Goal: Find specific page/section: Find specific page/section

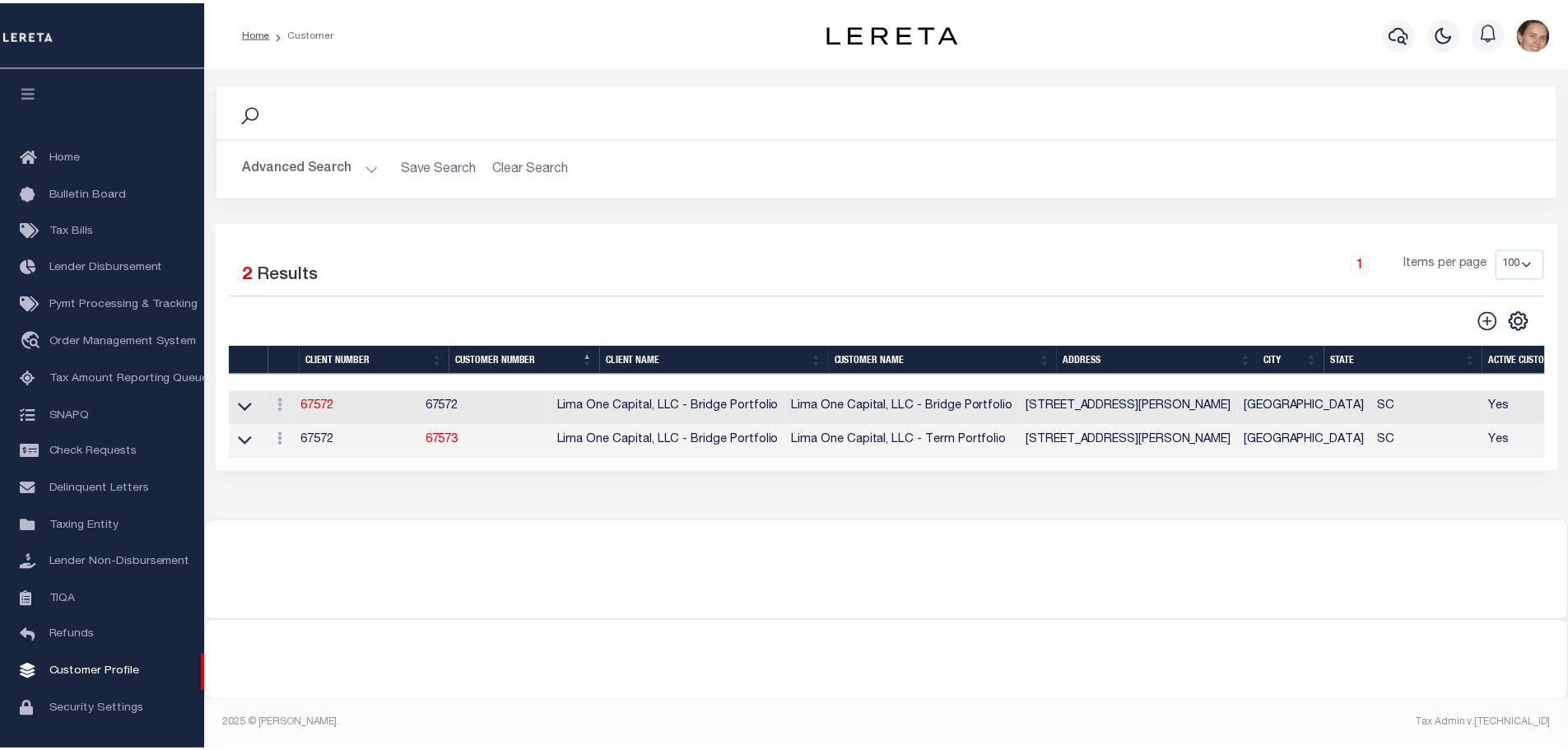
scroll to position [52, 0]
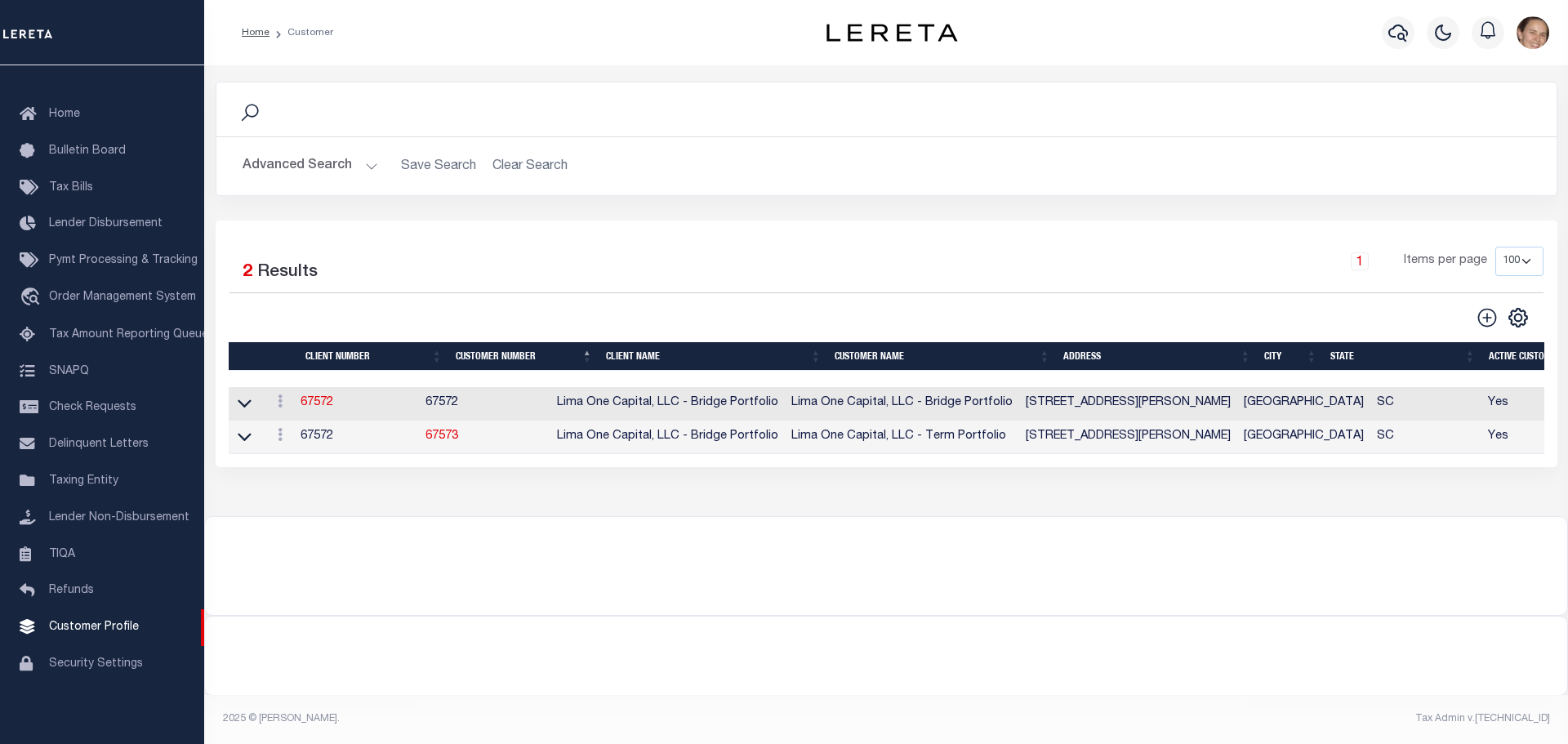
click at [368, 164] on button "Advanced Search" at bounding box center [310, 166] width 136 height 32
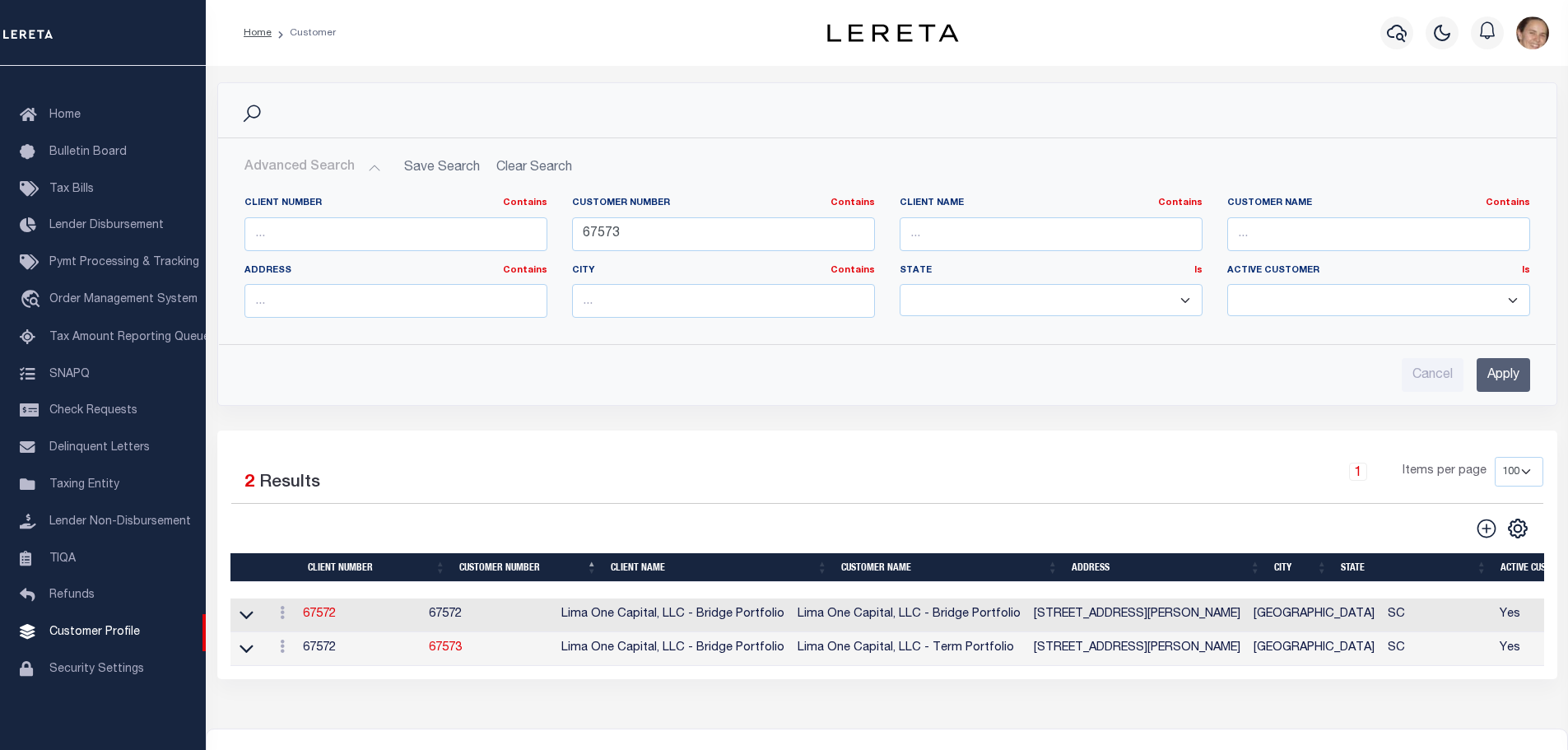
click at [556, 167] on h2 "Advanced Search Save Search Clear Search CustomerSearchGridWrapper_dynamictable…" at bounding box center [887, 167] width 1312 height 32
drag, startPoint x: 662, startPoint y: 240, endPoint x: 297, endPoint y: 196, distance: 367.6
click at [297, 196] on div "Client Number Contains Contains Is Customer Number Contains Contains Is 67573 Is" at bounding box center [887, 263] width 1310 height 134
click at [1493, 369] on input "Apply" at bounding box center [1503, 374] width 53 height 34
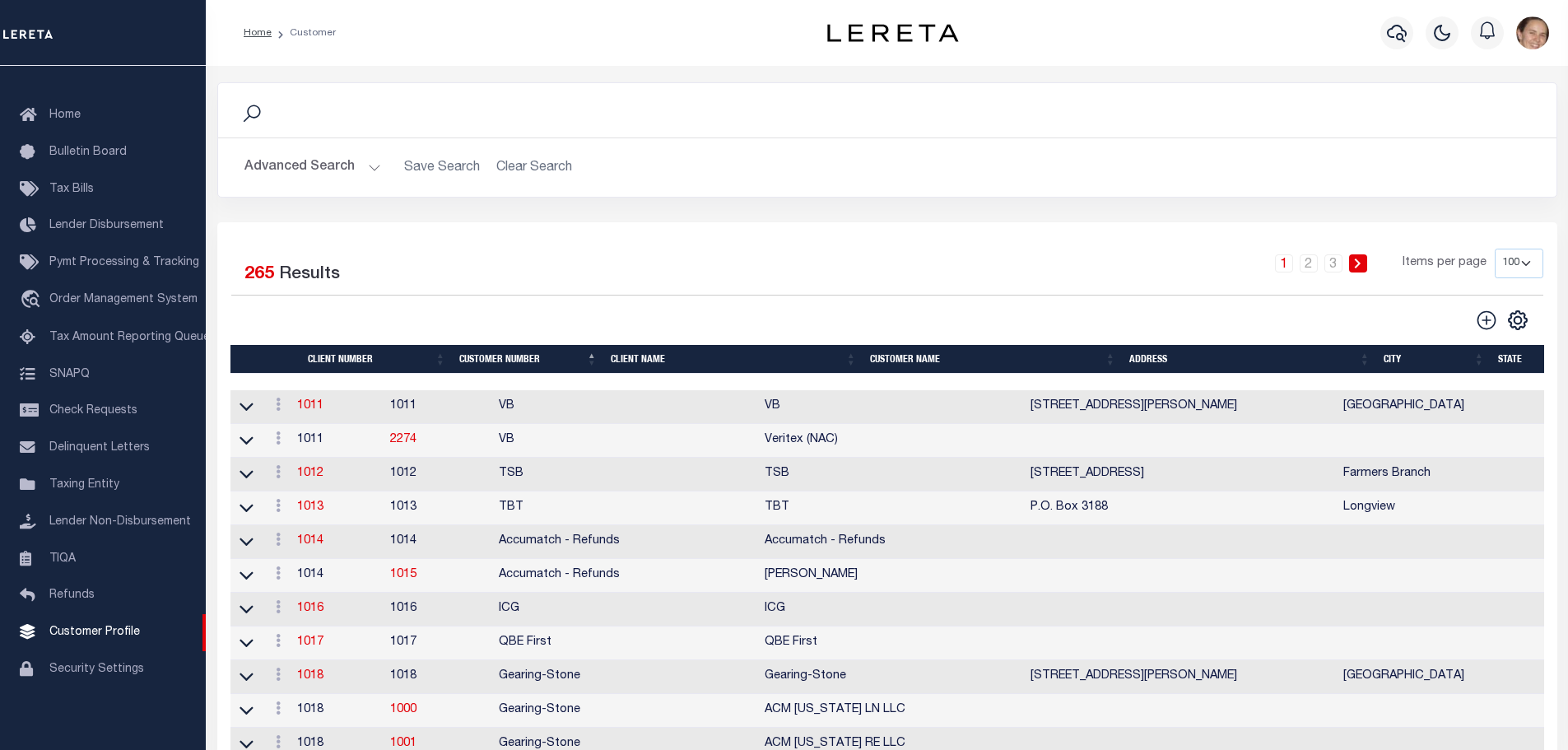
click at [373, 158] on button "Advanced Search" at bounding box center [313, 167] width 137 height 32
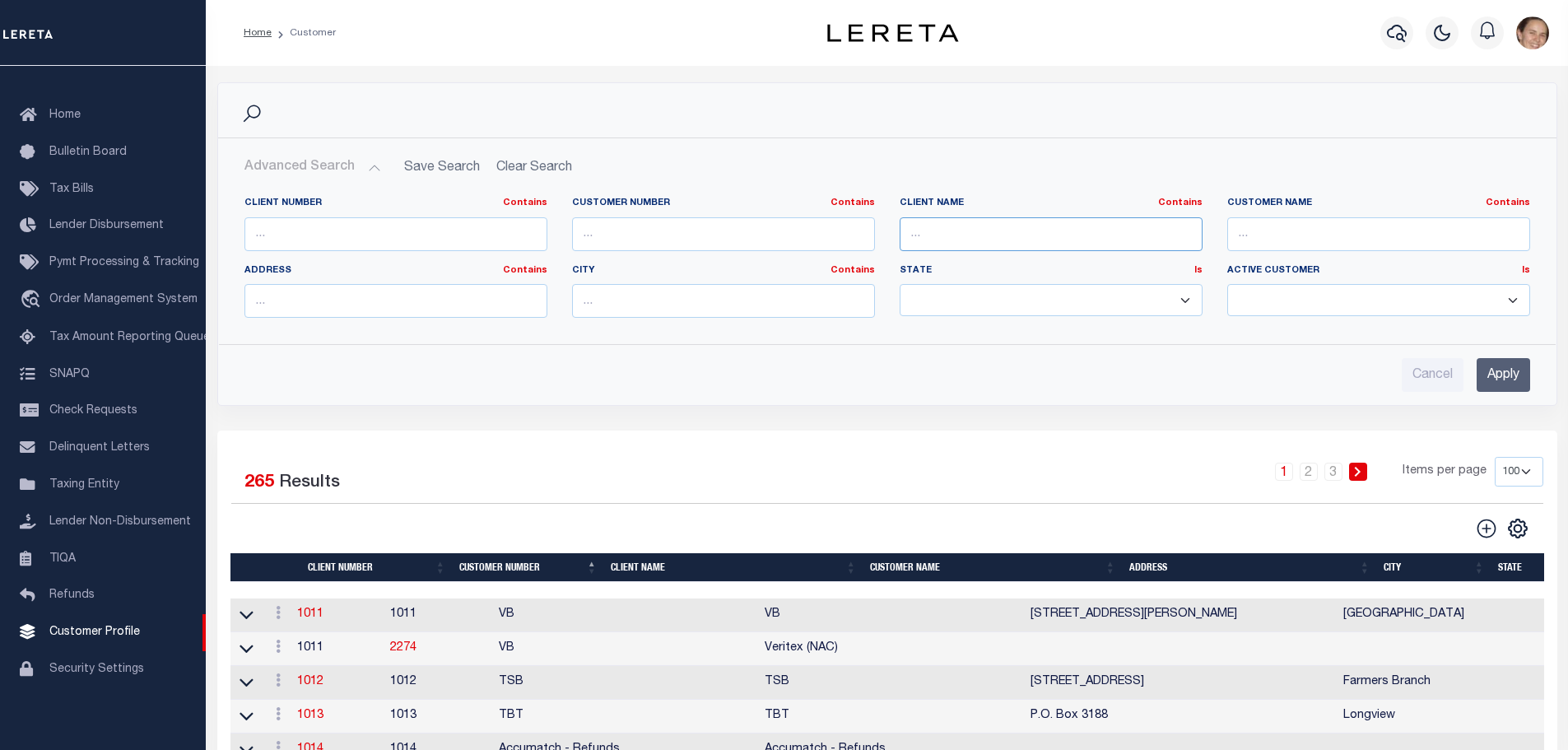
click at [1013, 236] on input "text" at bounding box center [1051, 234] width 303 height 34
type input "[GEOGRAPHIC_DATA]"
click at [1489, 366] on input "Apply" at bounding box center [1503, 374] width 53 height 34
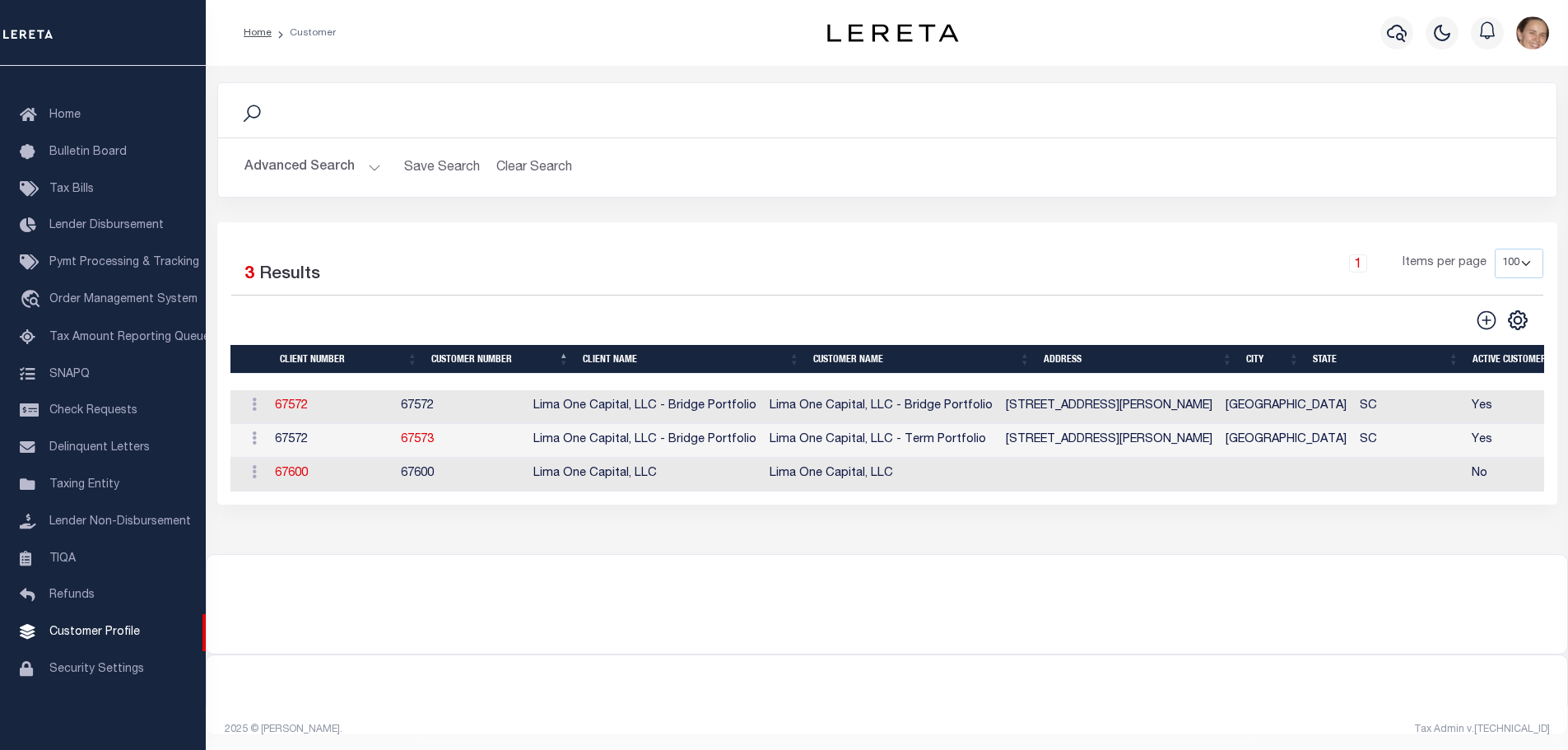
scroll to position [0, 0]
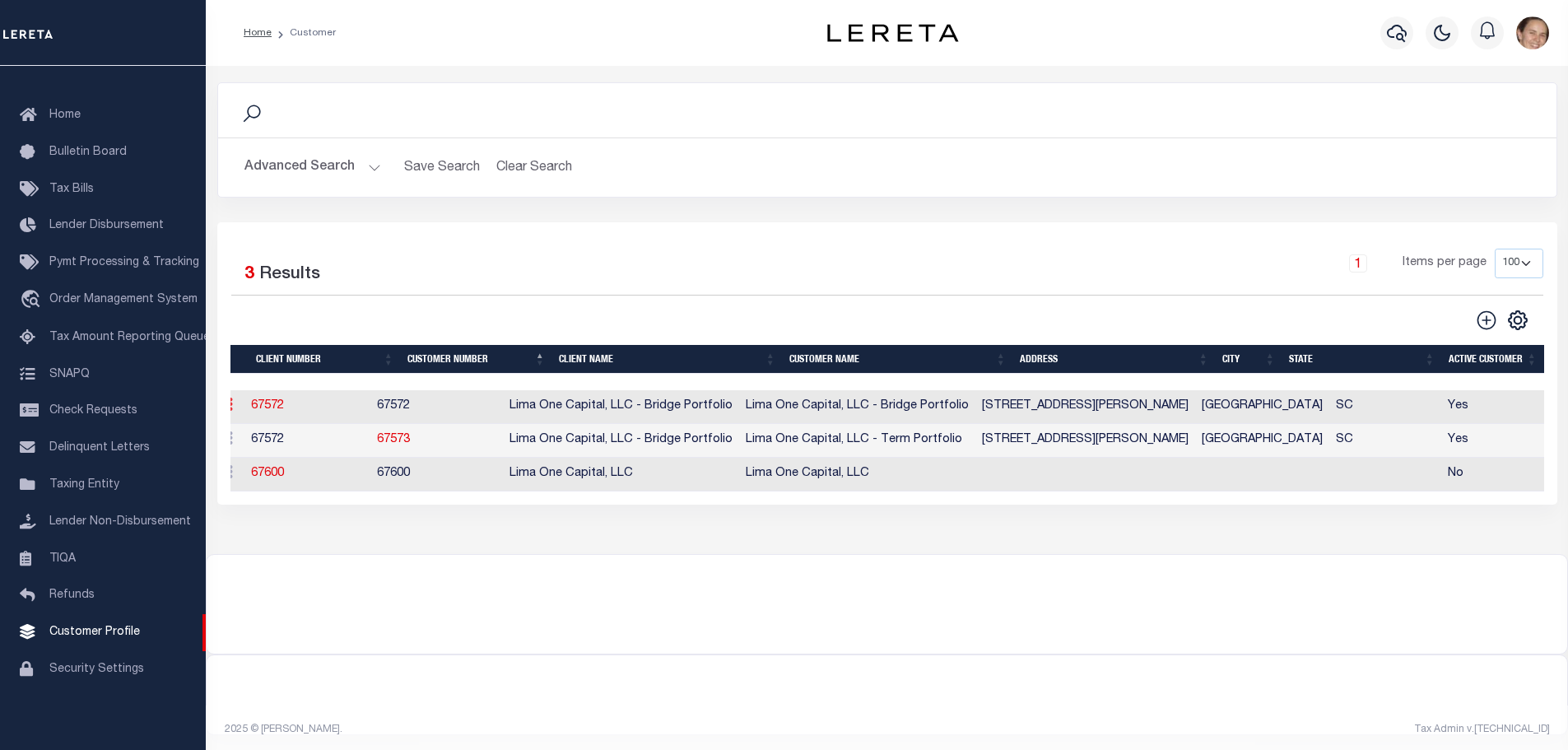
click at [232, 411] on icon at bounding box center [230, 403] width 5 height 13
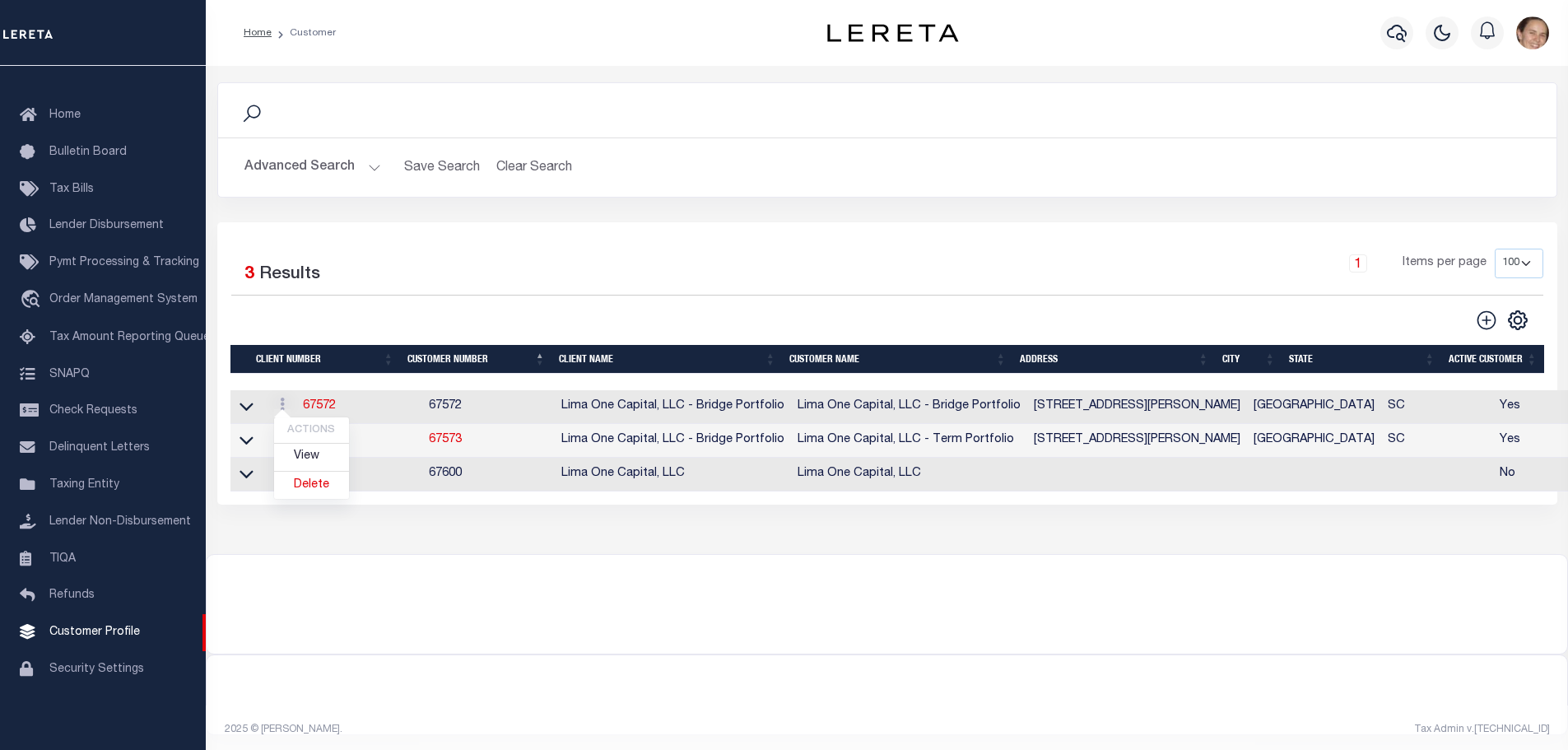
click at [838, 624] on div at bounding box center [886, 594] width 1360 height 79
